Goal: Book appointment/travel/reservation

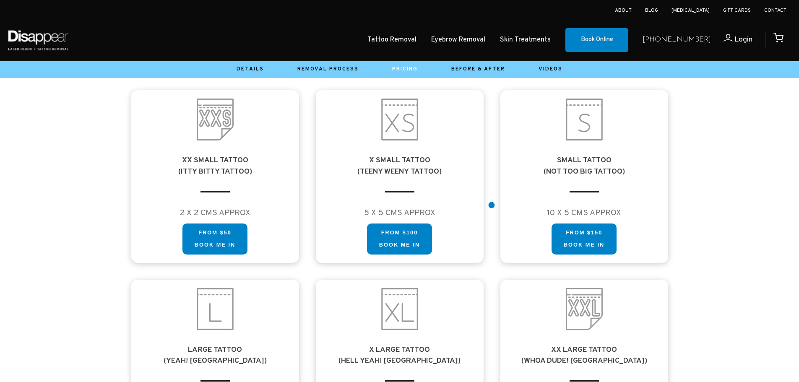
scroll to position [468, 0]
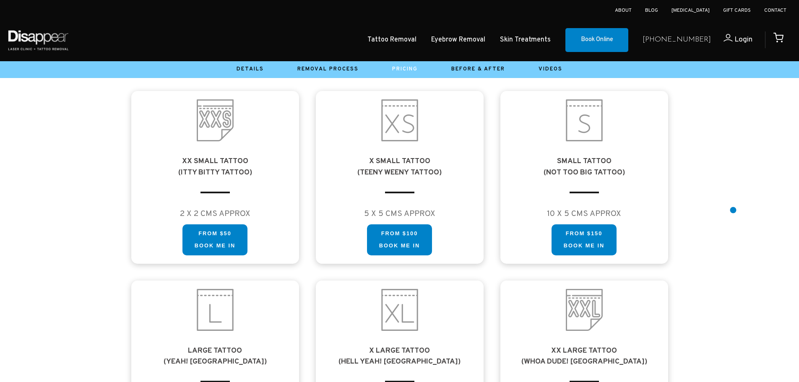
drag, startPoint x: 733, startPoint y: 210, endPoint x: 730, endPoint y: 217, distance: 7.3
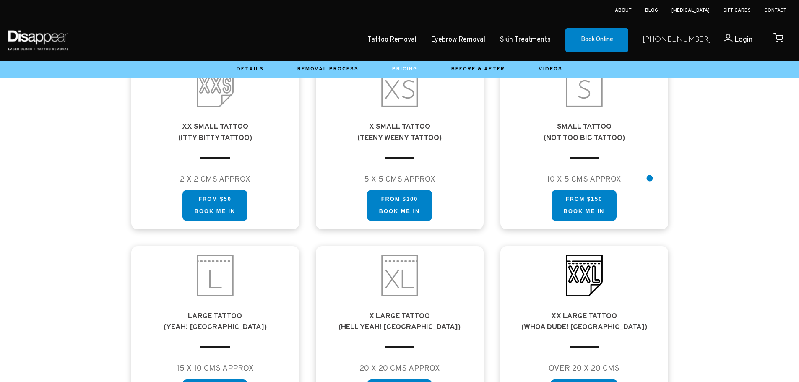
scroll to position [586, 0]
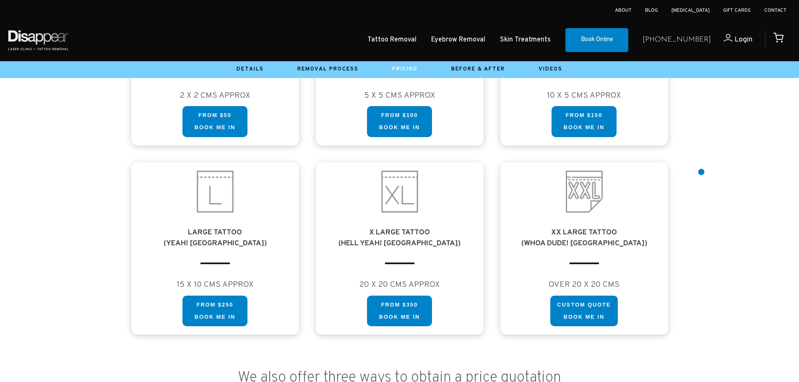
click at [705, 172] on div at bounding box center [399, 81] width 799 height 526
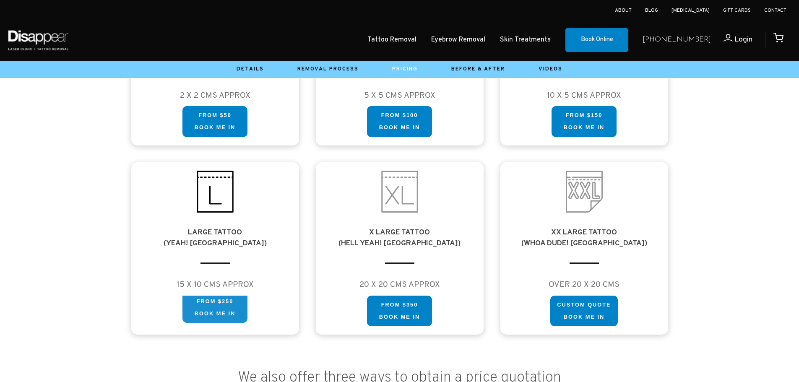
click at [235, 302] on link "FROM $250 Book me in" at bounding box center [215, 307] width 65 height 31
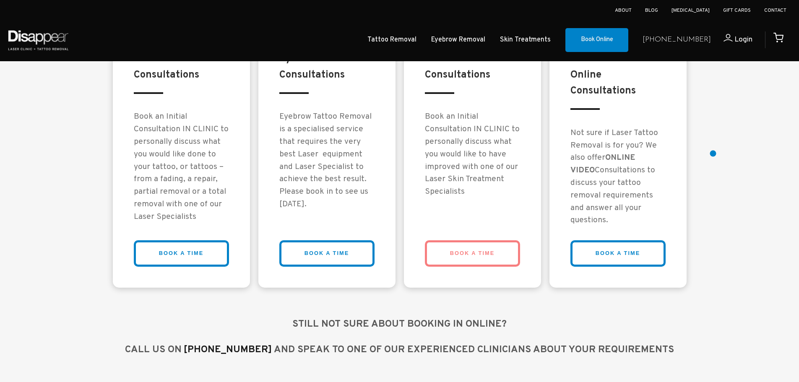
scroll to position [609, 0]
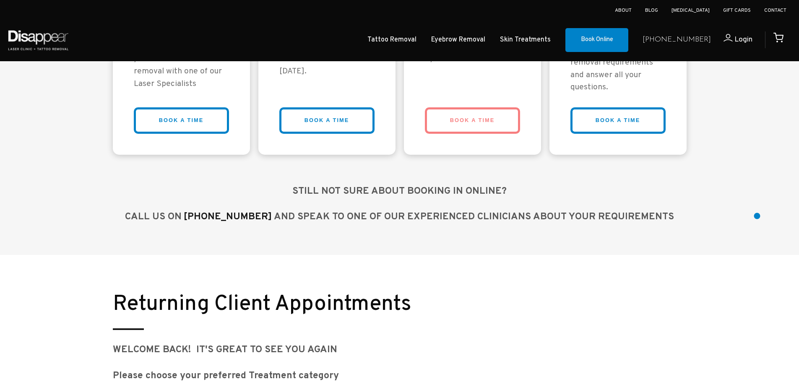
drag, startPoint x: 757, startPoint y: 213, endPoint x: 773, endPoint y: 162, distance: 53.2
drag, startPoint x: 747, startPoint y: 162, endPoint x: 731, endPoint y: 198, distance: 40.6
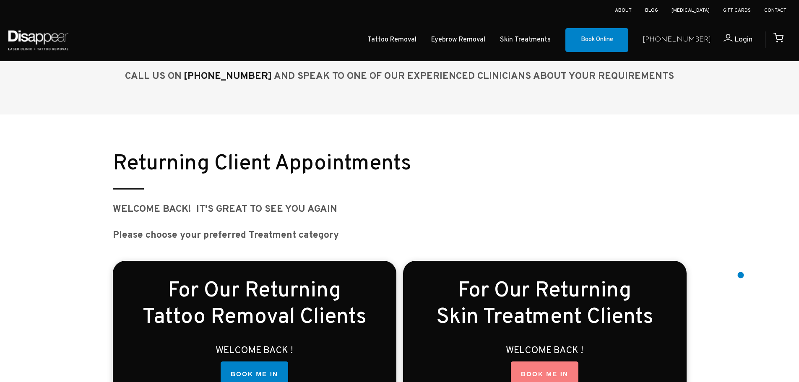
scroll to position [1088, 0]
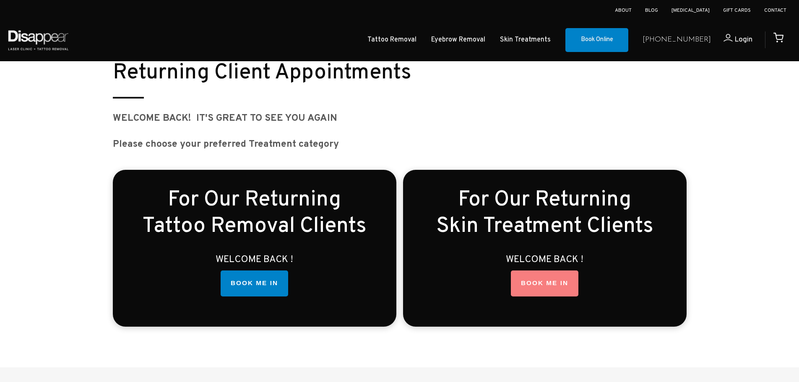
drag, startPoint x: 692, startPoint y: 151, endPoint x: 697, endPoint y: 177, distance: 26.5
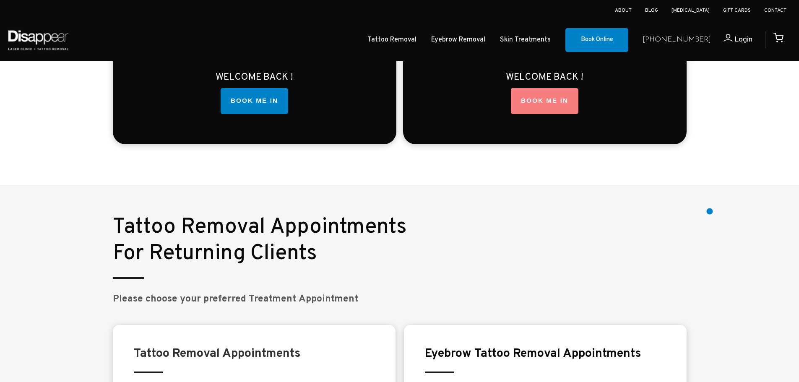
drag, startPoint x: 712, startPoint y: 212, endPoint x: 716, endPoint y: 234, distance: 22.6
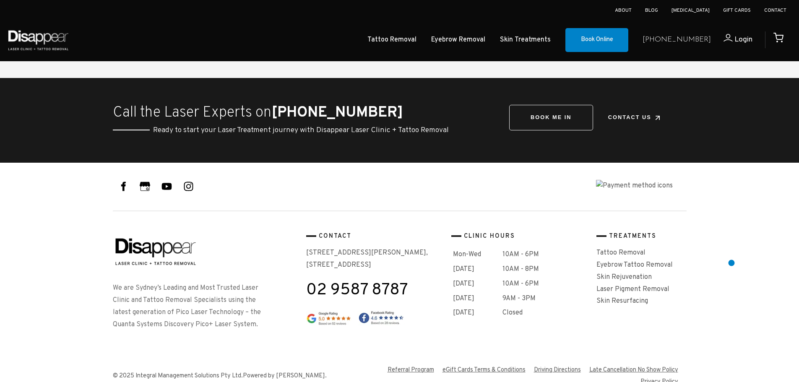
scroll to position [2150, 0]
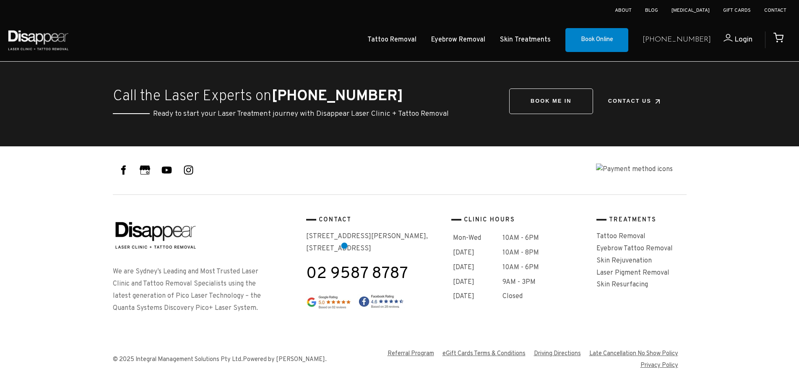
click at [345, 246] on p "40-42 Montgomery Street, Suite 9, Kogarah, NSW 2217" at bounding box center [375, 243] width 138 height 24
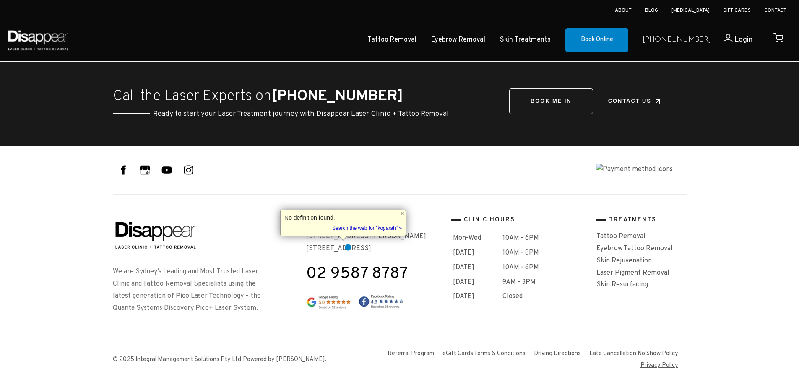
click at [346, 247] on p "40-42 Montgomery Street, Suite 9, Kogarah, NSW 2217" at bounding box center [375, 243] width 138 height 24
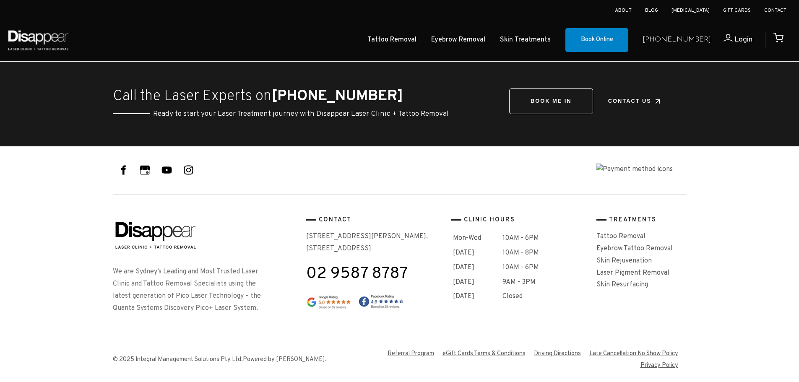
drag, startPoint x: 392, startPoint y: 247, endPoint x: 304, endPoint y: 233, distance: 89.2
click at [304, 233] on div "We are Sydney’s Leading and Most Trusted Laser Clinic and Tattoo Removal Specia…" at bounding box center [400, 271] width 574 height 113
click at [723, 241] on div at bounding box center [399, 240] width 799 height 188
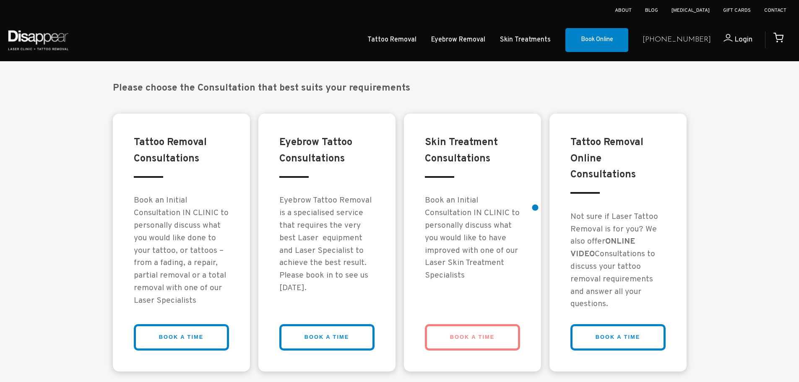
scroll to position [649, 0]
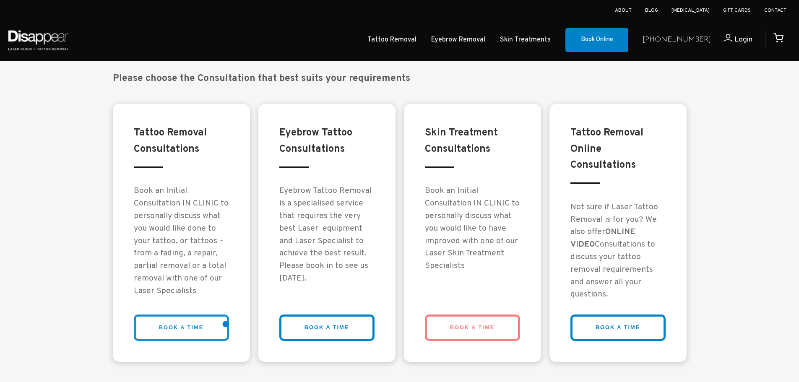
click at [222, 324] on link "BOOK A TIME" at bounding box center [181, 328] width 95 height 26
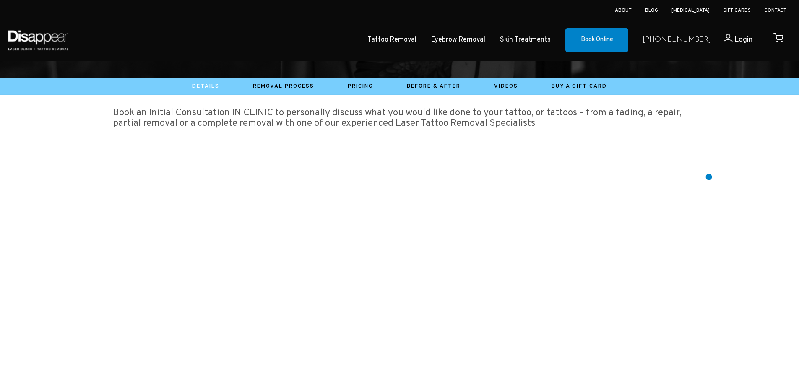
scroll to position [97, 0]
